Goal: Task Accomplishment & Management: Use online tool/utility

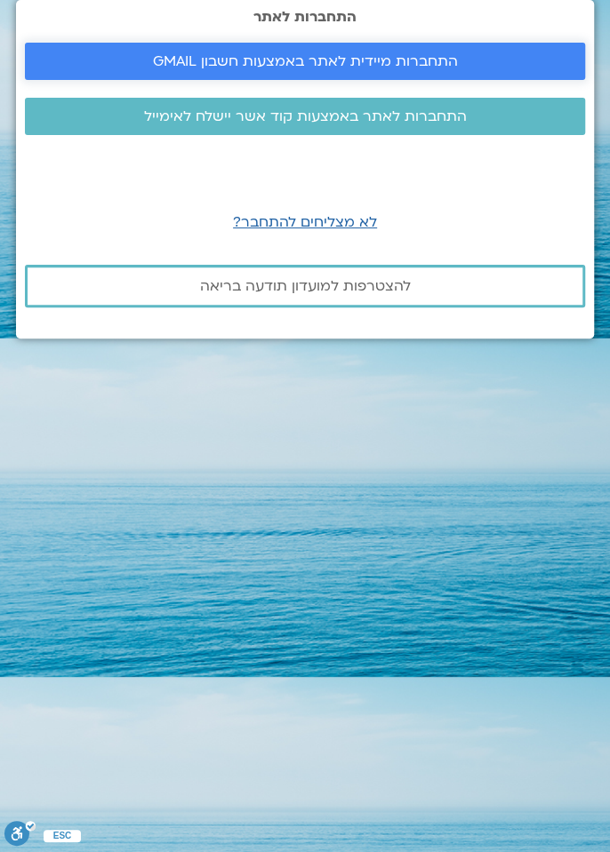
click at [443, 76] on link "התחברות מיידית לאתר באמצעות חשבון GMAIL" at bounding box center [305, 61] width 560 height 37
click at [470, 61] on span "התחברות מיידית לאתר באמצעות חשבון GMAIL" at bounding box center [304, 61] width 517 height 16
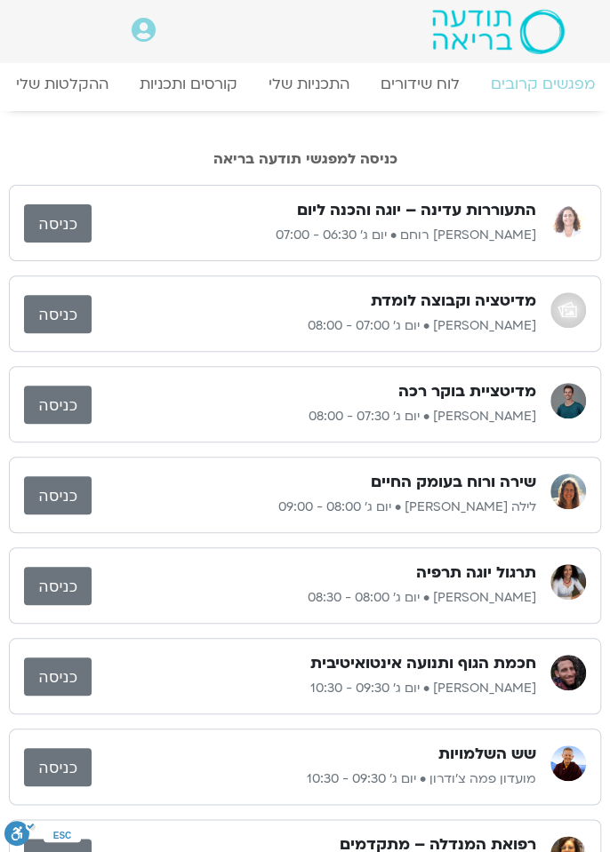
click at [491, 226] on p "אורנה סמלסון רוחם • יום ג׳ 06:30 - 07:00" at bounding box center [314, 235] width 444 height 21
click at [54, 207] on link "כניסה" at bounding box center [58, 223] width 68 height 38
